Goal: Task Accomplishment & Management: Manage account settings

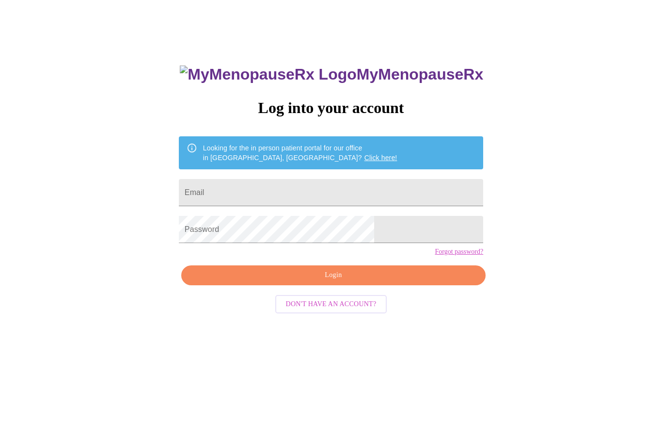
scroll to position [42, 0]
type input "selvaggipat@comcast.net"
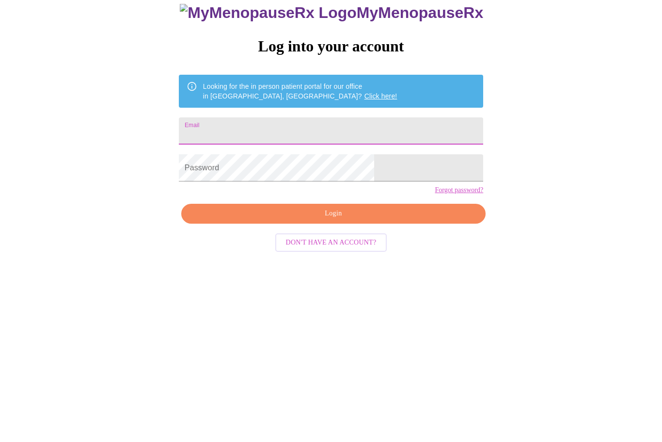
type input "selvaggipat@comcast.net"
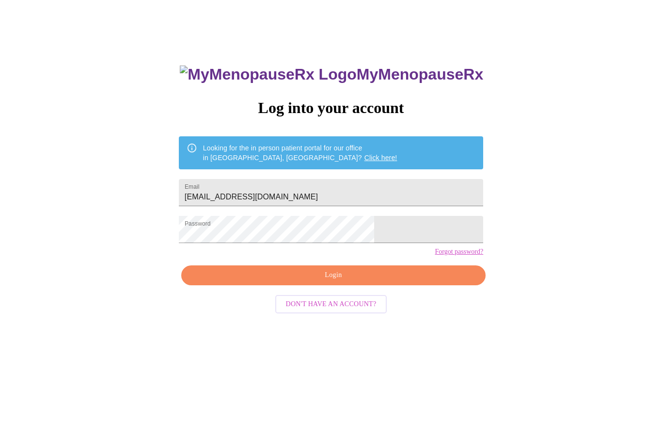
click at [384, 286] on button "Login" at bounding box center [333, 276] width 304 height 20
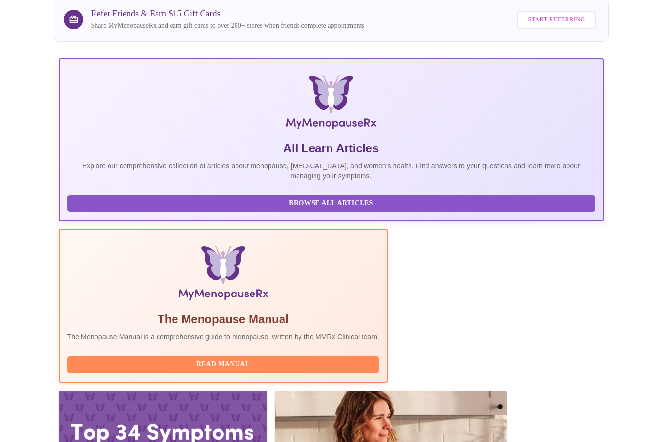
scroll to position [112, 0]
